Goal: Task Accomplishment & Management: Use online tool/utility

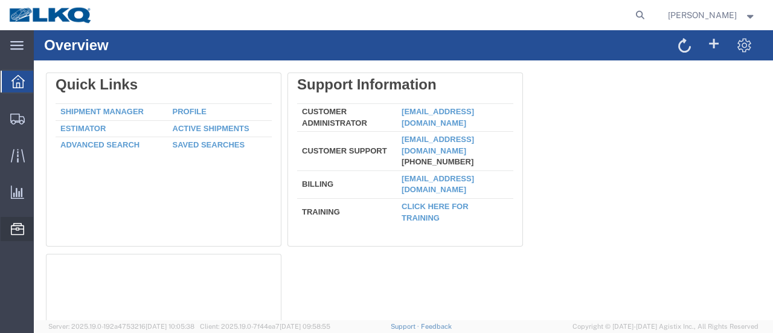
click at [0, 0] on span "Location Appointment" at bounding box center [0, 0] width 0 height 0
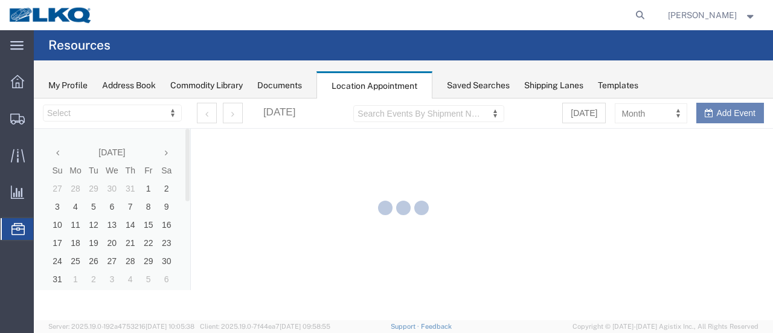
select select "28712"
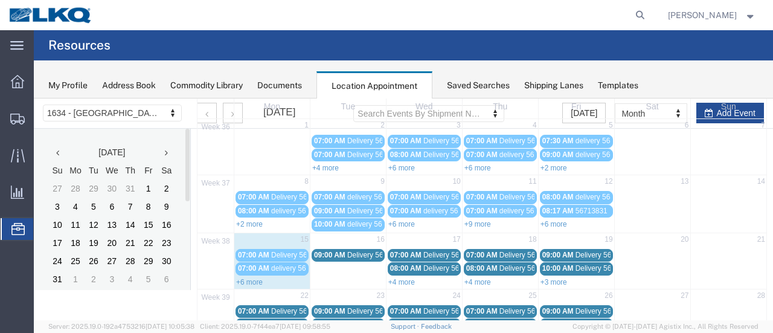
scroll to position [121, 0]
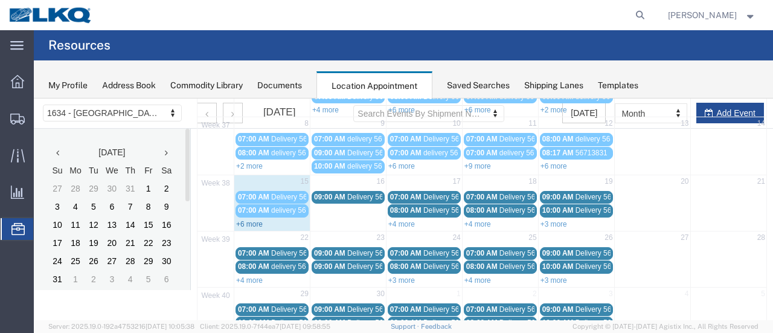
click at [246, 220] on link "+6 more" at bounding box center [249, 224] width 27 height 8
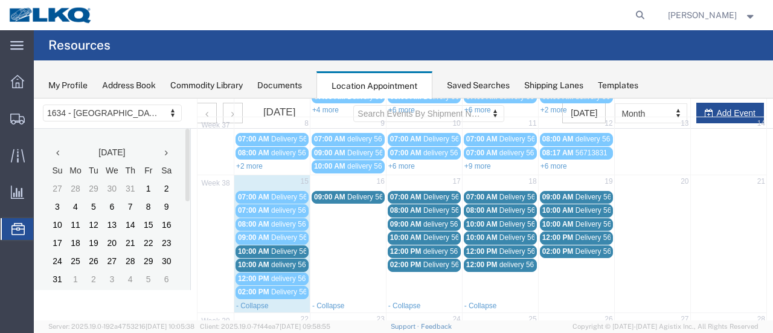
click at [296, 248] on span "Delivery 56439379" at bounding box center [301, 251] width 60 height 8
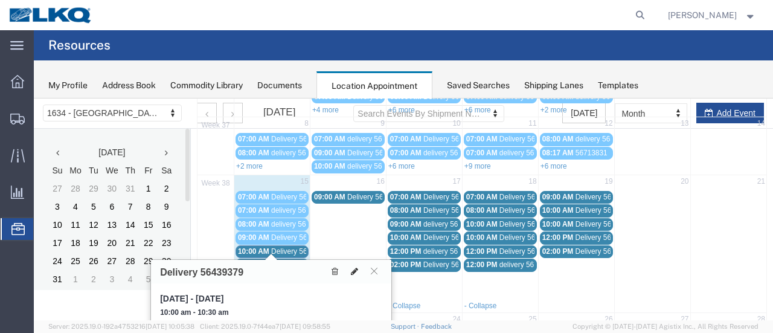
click at [356, 267] on icon at bounding box center [354, 271] width 7 height 8
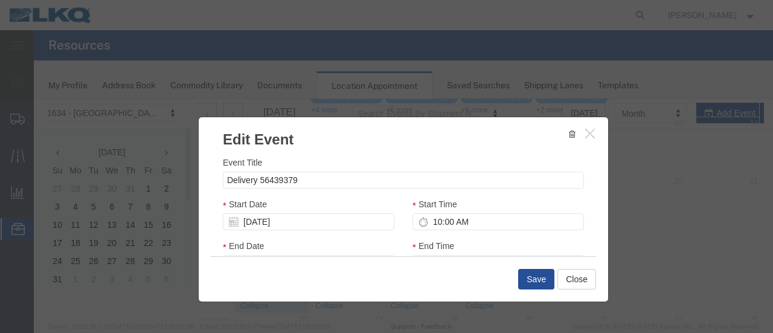
select select
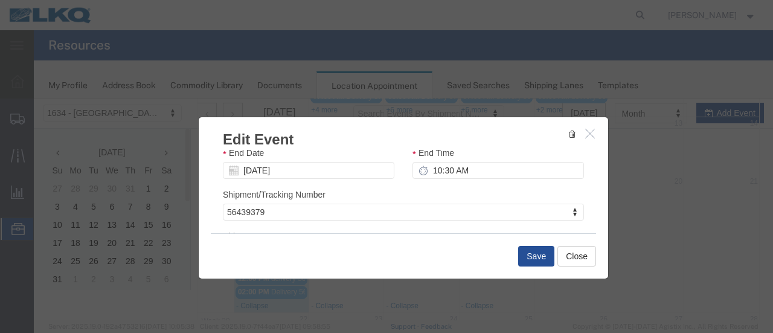
scroll to position [181, 0]
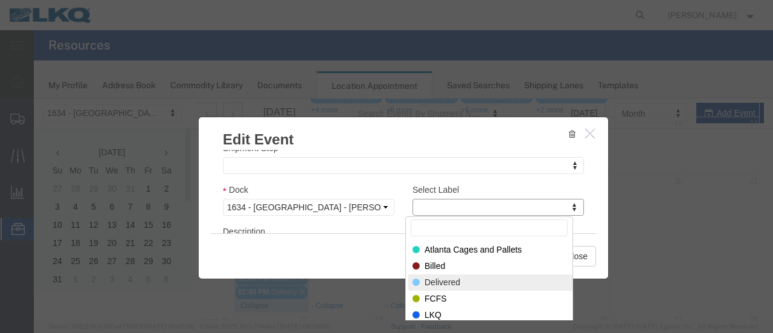
select select "40"
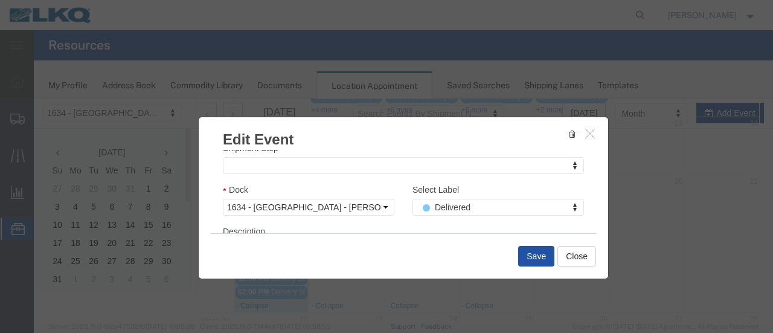
click at [534, 251] on button "Save" at bounding box center [536, 256] width 36 height 21
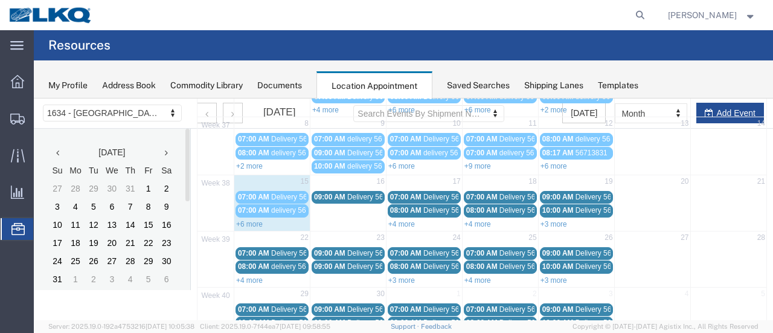
scroll to position [77, 0]
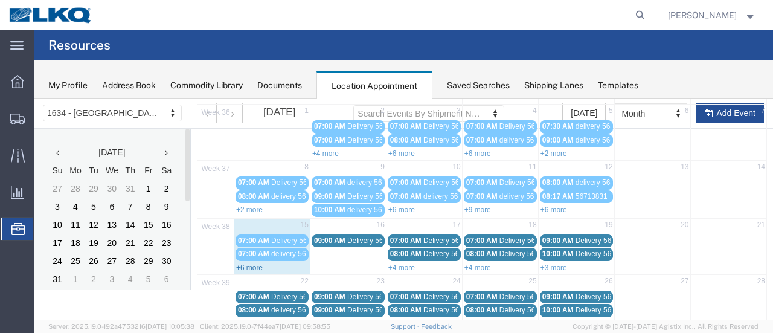
click at [252, 263] on link "+6 more" at bounding box center [249, 267] width 27 height 8
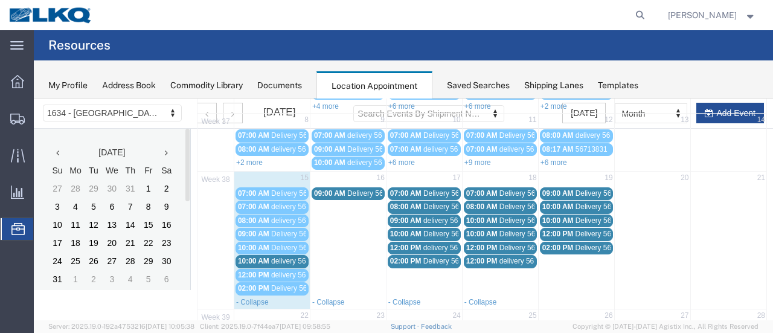
scroll to position [138, 0]
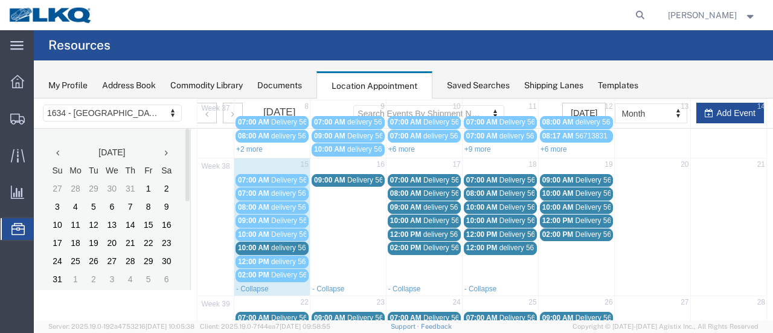
click at [280, 245] on span "delivery 56795209" at bounding box center [300, 247] width 59 height 8
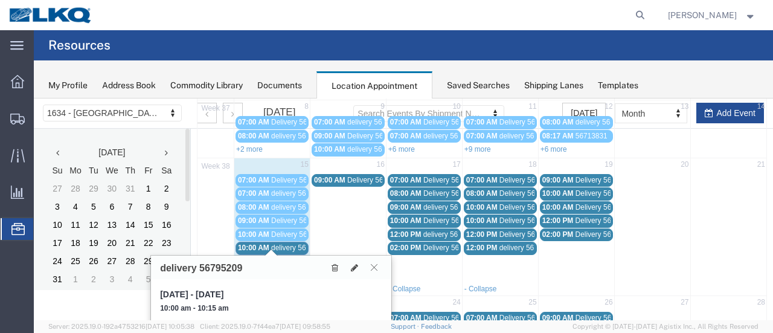
click at [375, 263] on icon at bounding box center [374, 266] width 7 height 7
